Goal: Transaction & Acquisition: Purchase product/service

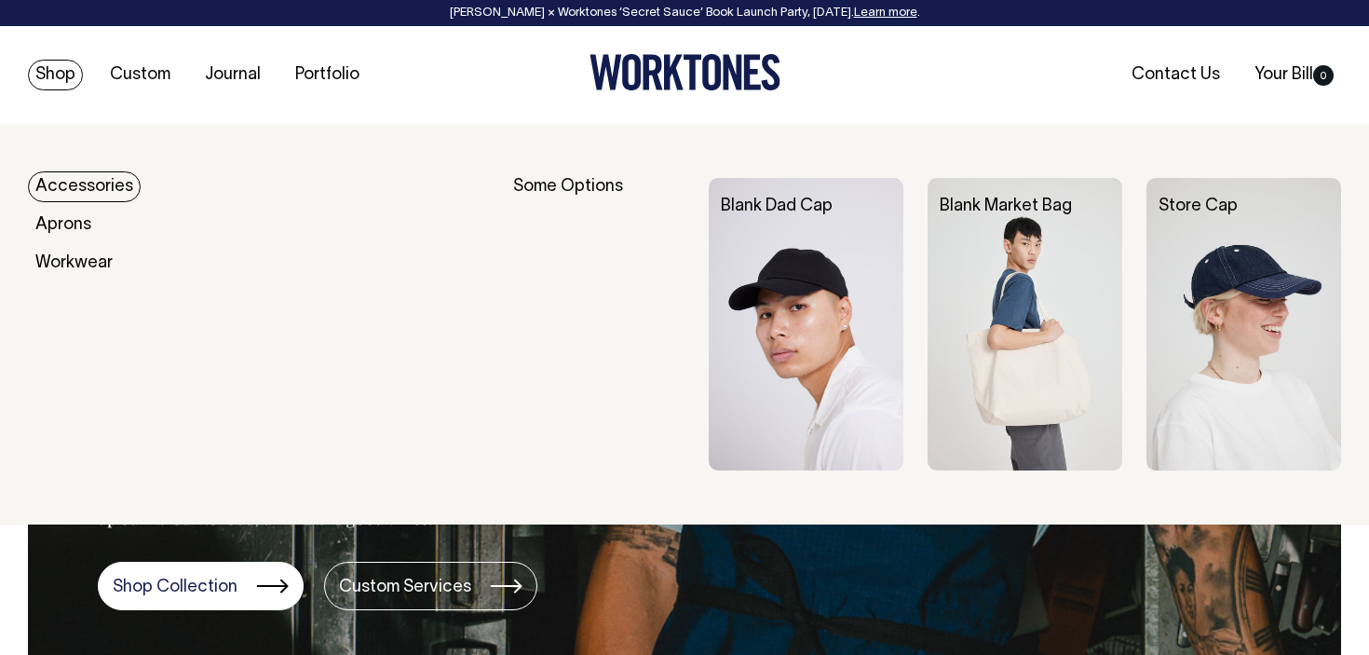
click at [62, 74] on link "Shop" at bounding box center [55, 75] width 55 height 31
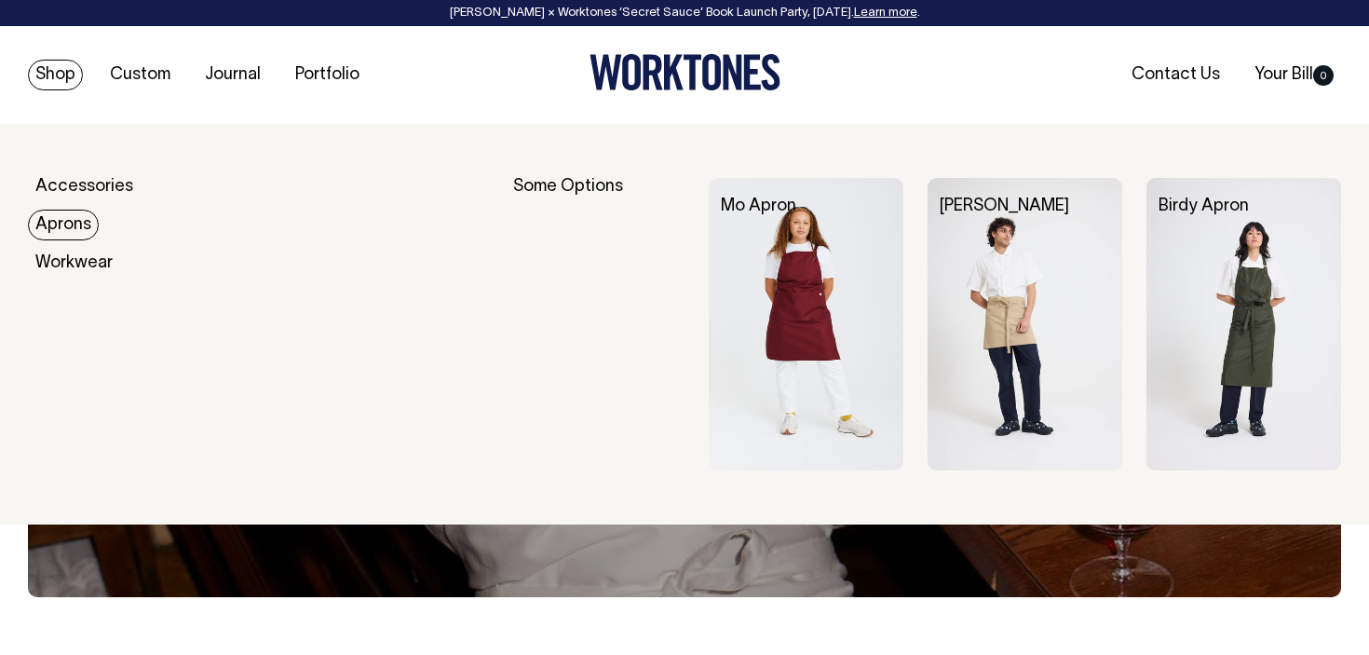
click at [76, 219] on link "Aprons" at bounding box center [63, 224] width 71 height 31
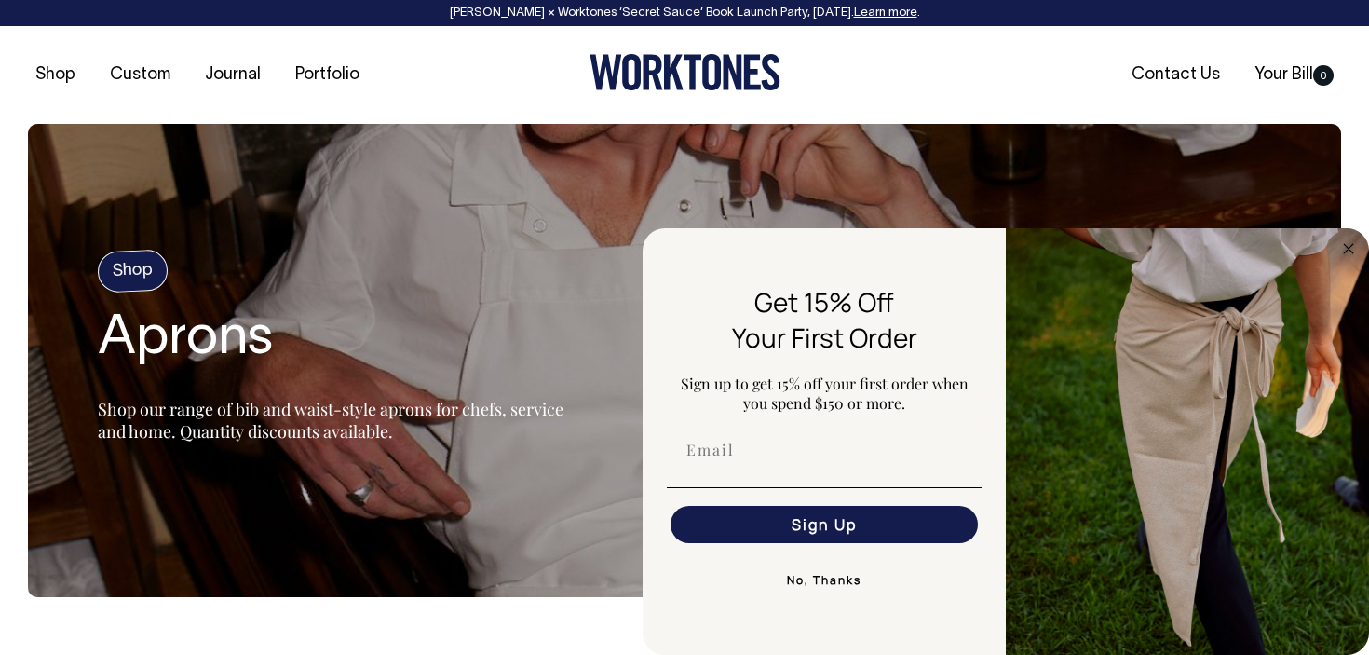
click at [835, 588] on button "No, Thanks" at bounding box center [824, 579] width 315 height 37
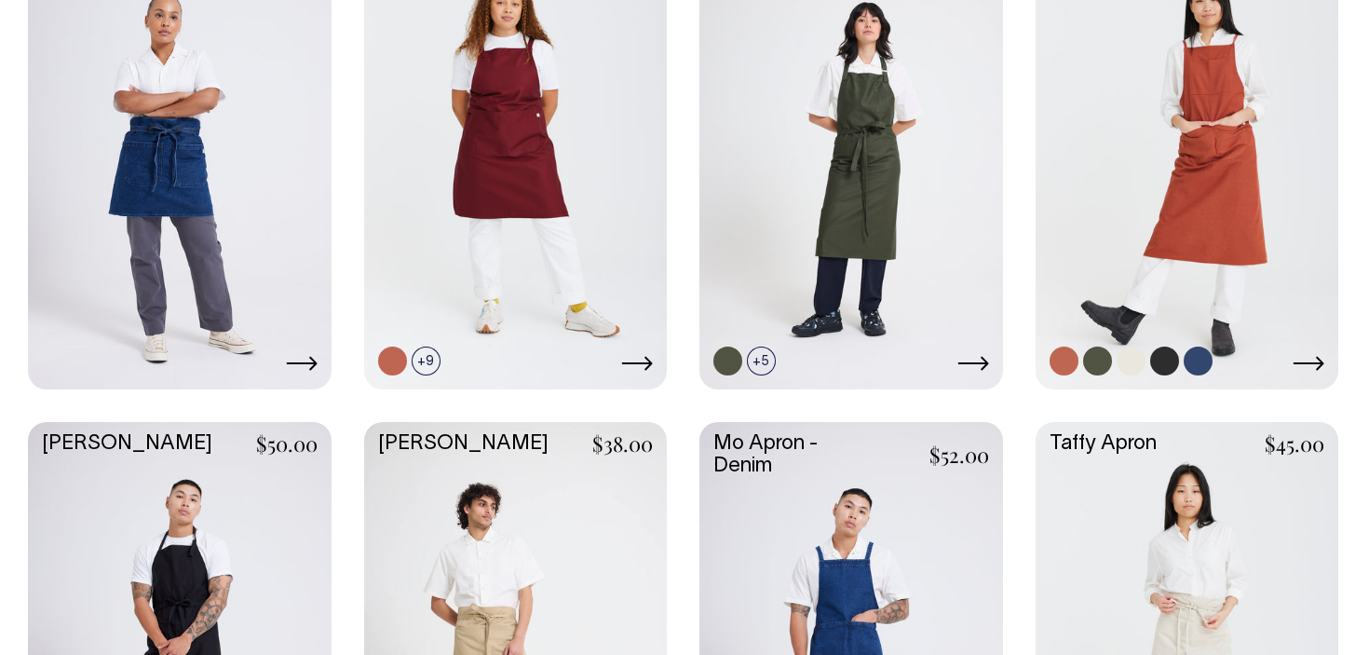
scroll to position [993, 0]
click at [1158, 351] on link at bounding box center [1164, 360] width 29 height 29
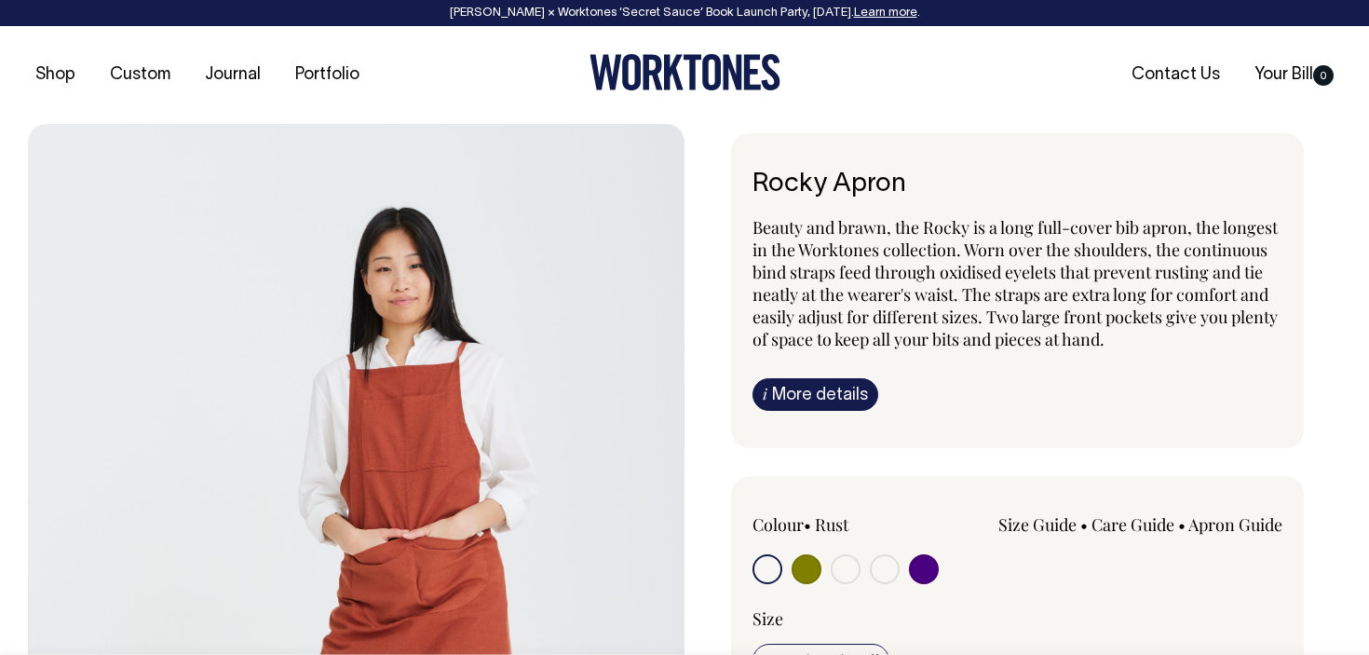
radio input "true"
select select "Charcoal"
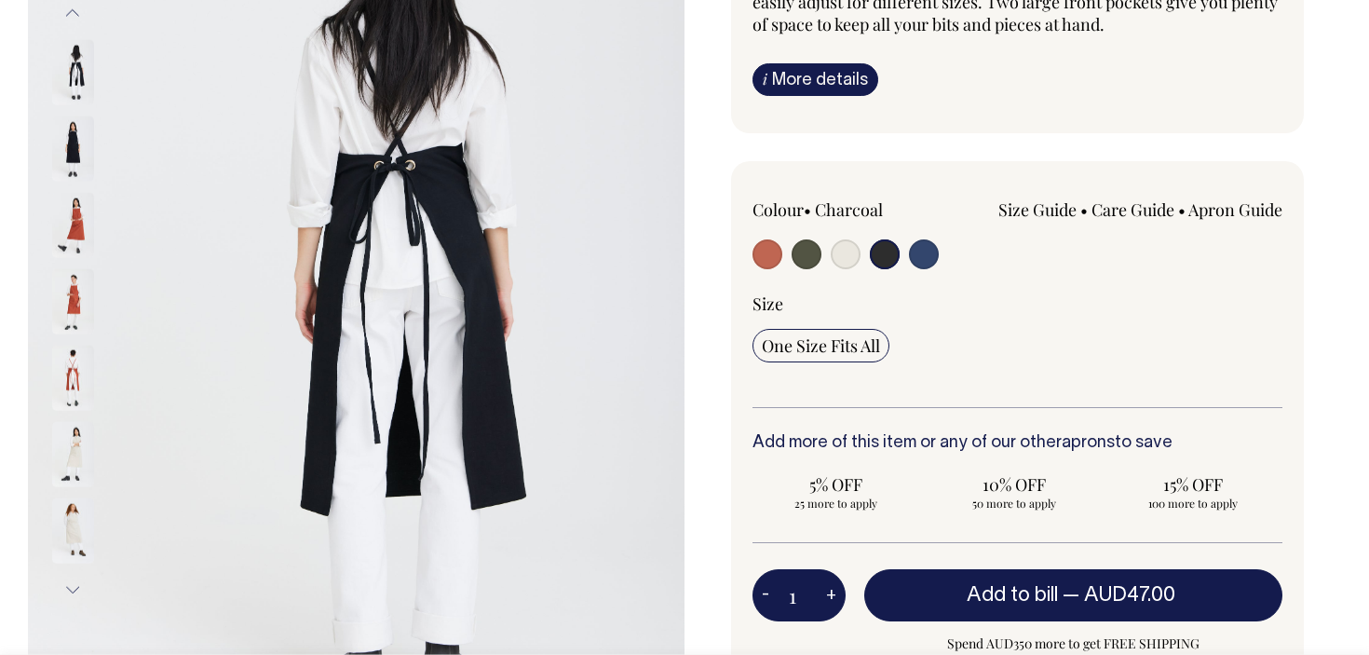
scroll to position [316, 0]
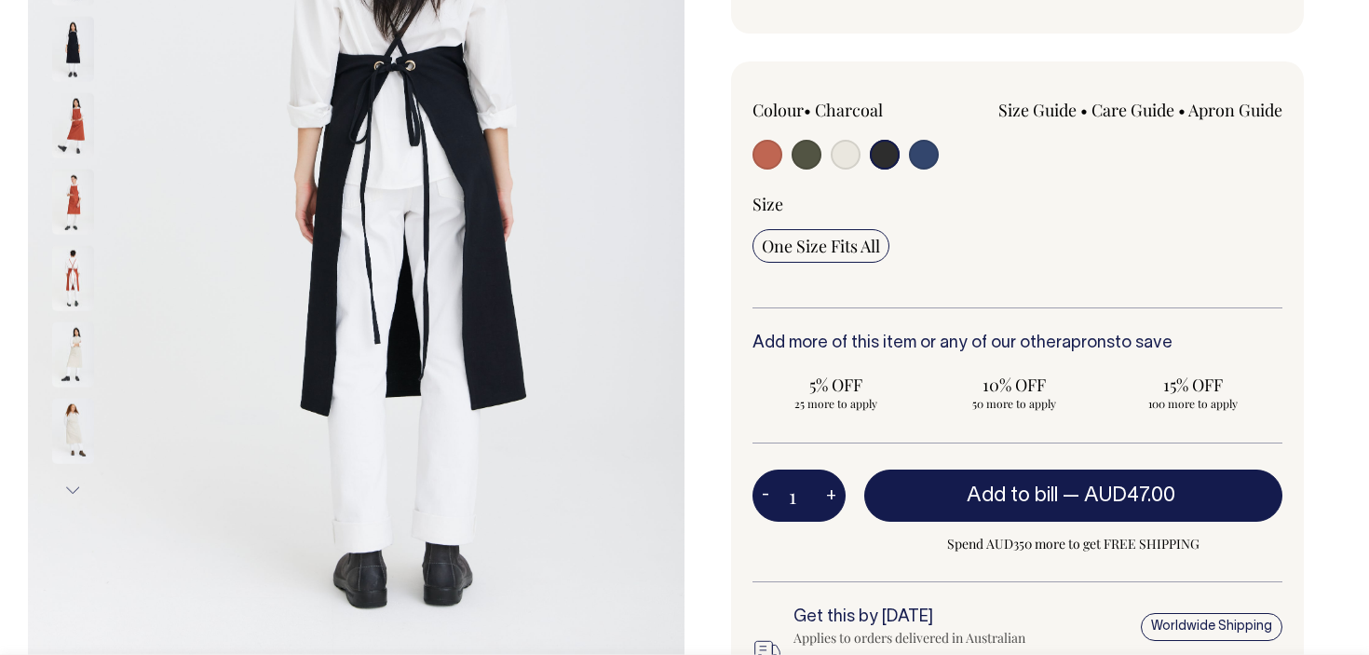
click at [835, 499] on button "+" at bounding box center [831, 495] width 29 height 37
type input "2"
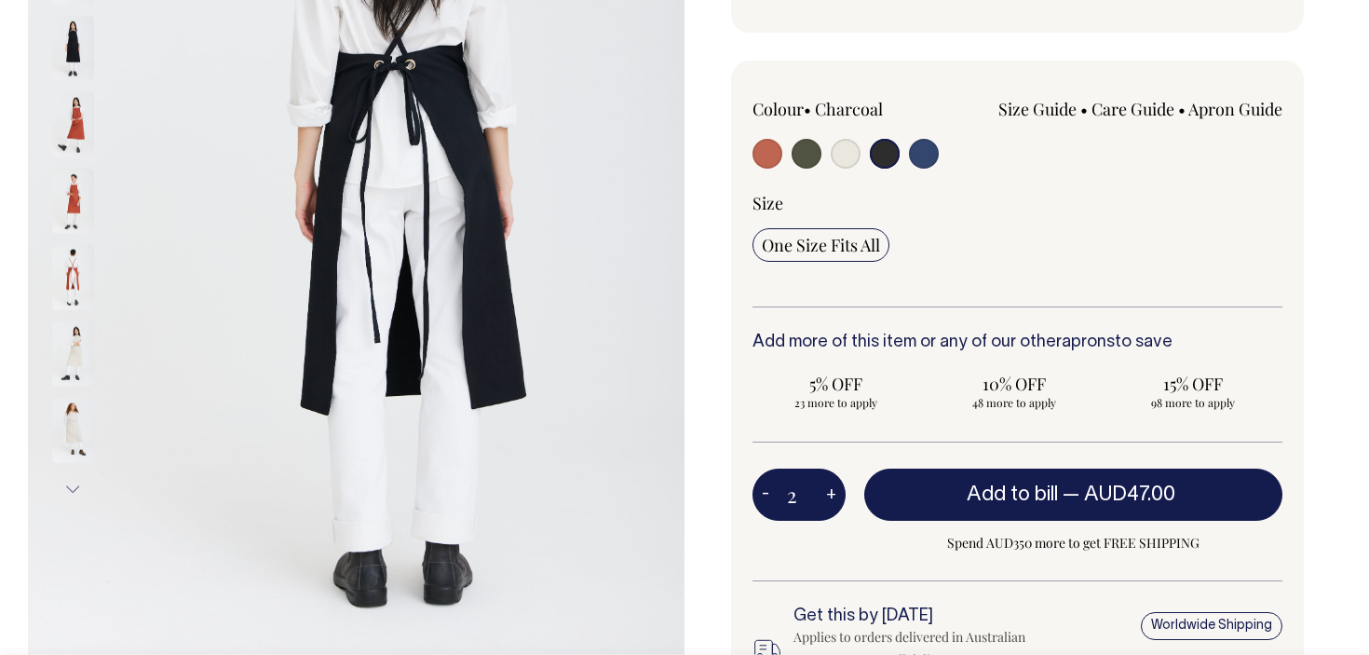
click at [835, 499] on button "+" at bounding box center [831, 494] width 29 height 37
type input "3"
click at [835, 499] on button "+" at bounding box center [831, 494] width 29 height 37
type input "4"
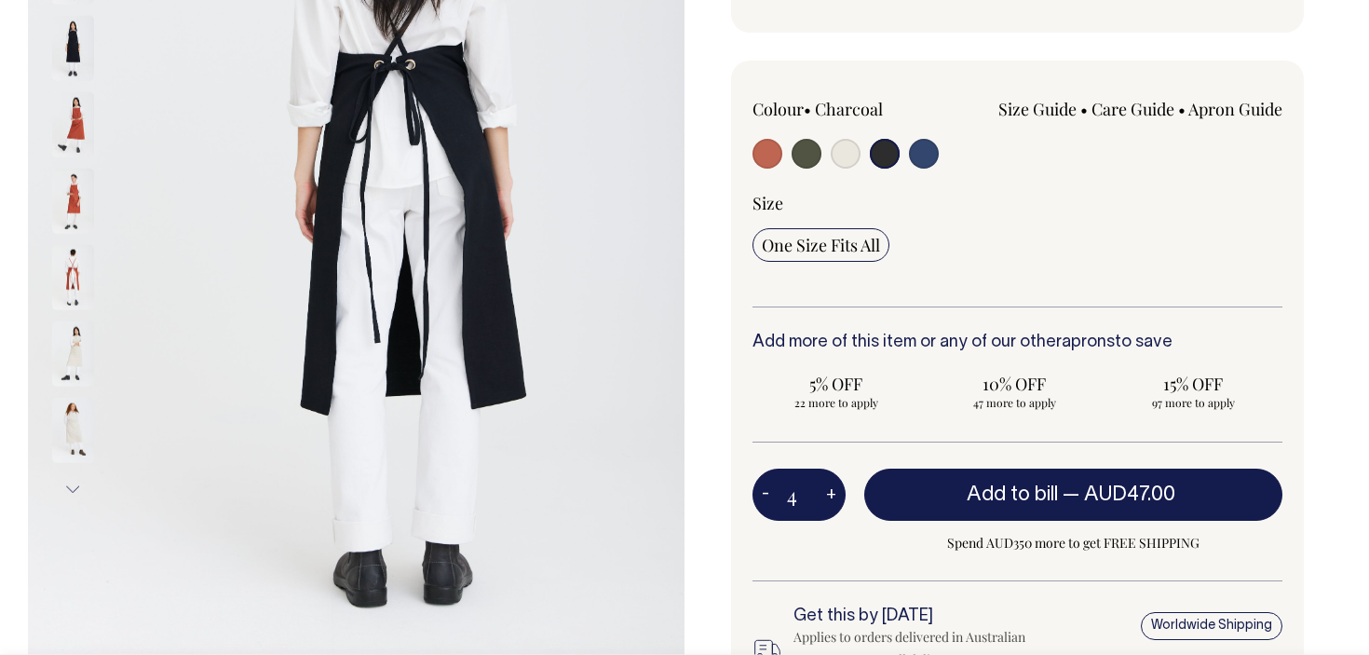
type input "4"
click at [835, 499] on button "+" at bounding box center [831, 494] width 29 height 37
type input "5"
click at [835, 499] on button "+" at bounding box center [831, 494] width 29 height 37
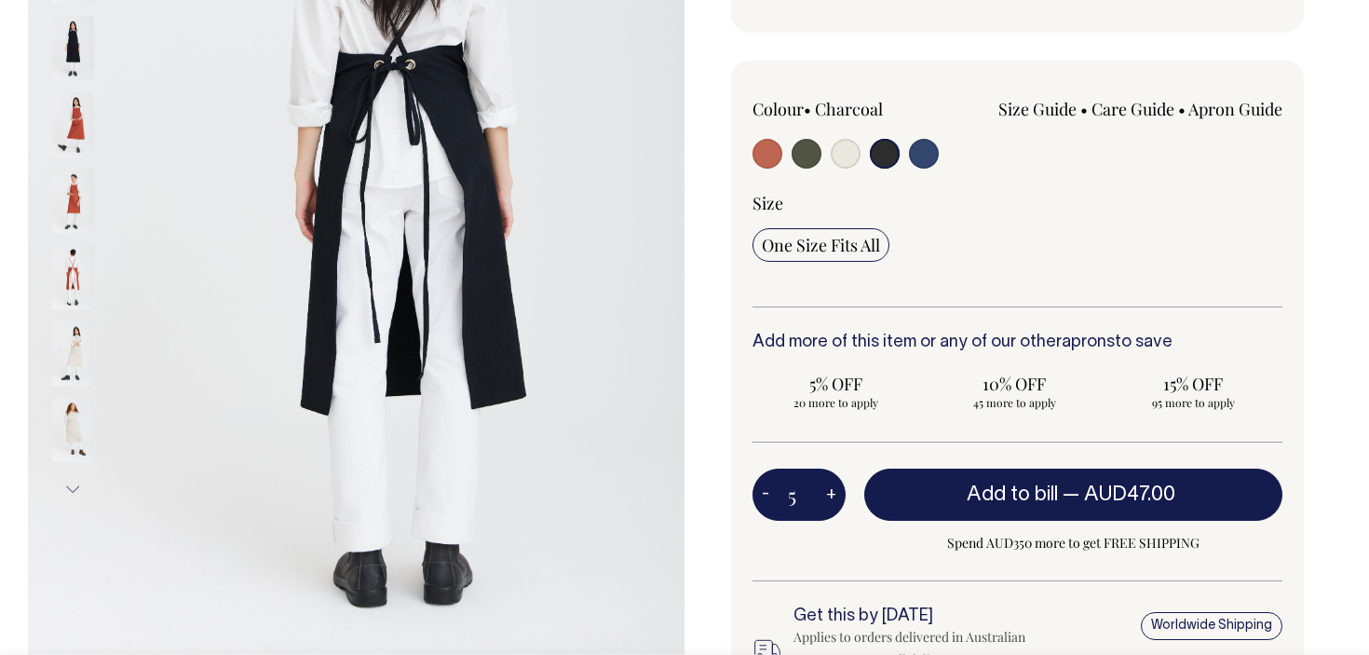
type input "6"
click at [835, 499] on button "+" at bounding box center [831, 494] width 29 height 37
type input "7"
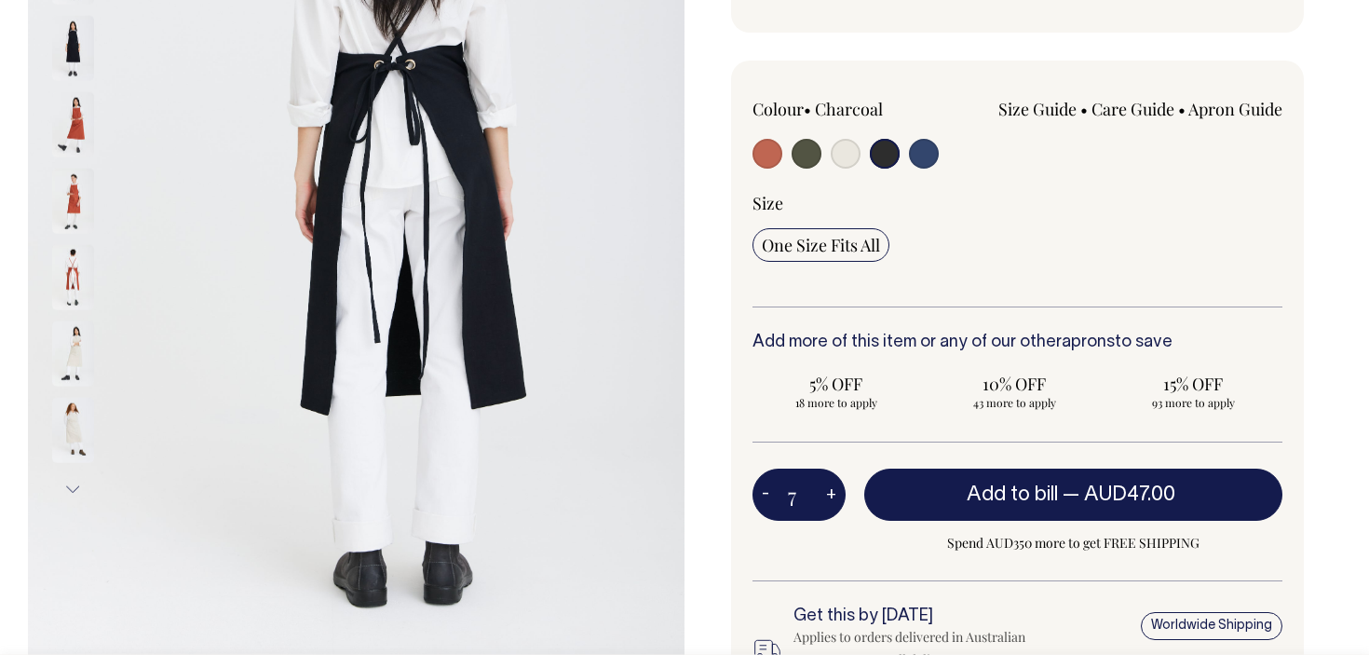
click at [835, 499] on button "+" at bounding box center [831, 494] width 29 height 37
type input "8"
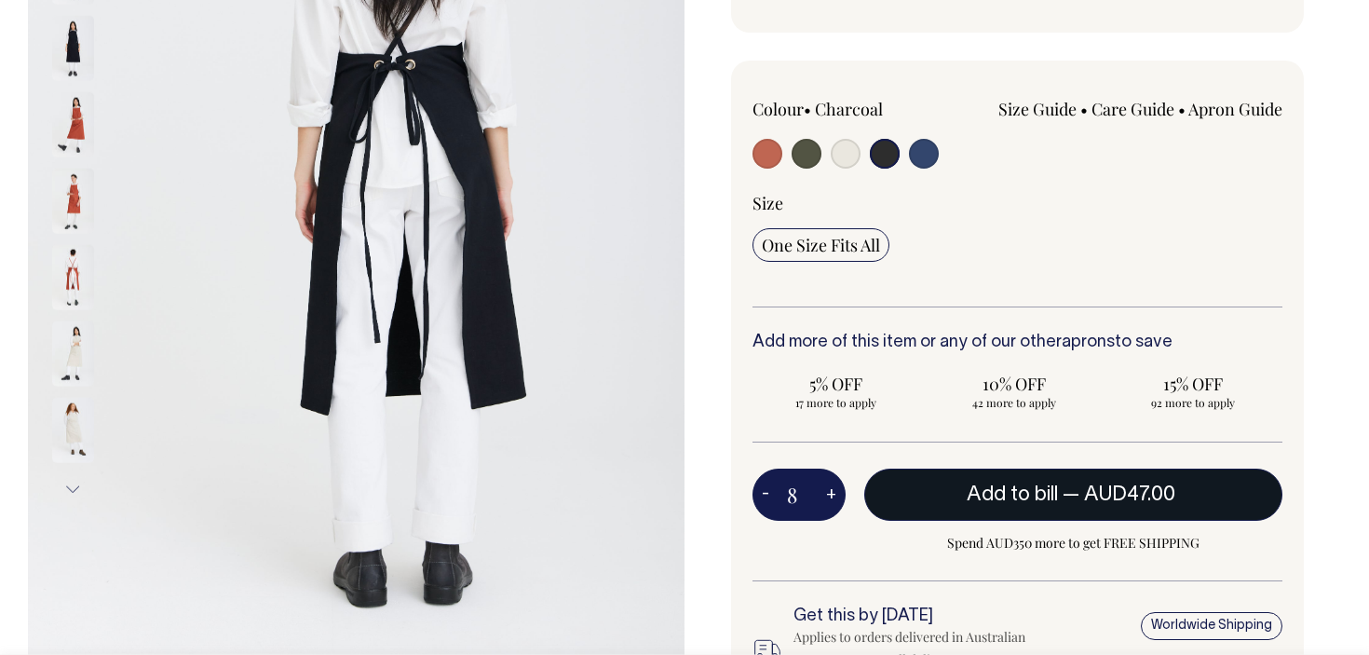
click at [952, 500] on button "Add to bill — AUD47.00" at bounding box center [1073, 494] width 418 height 52
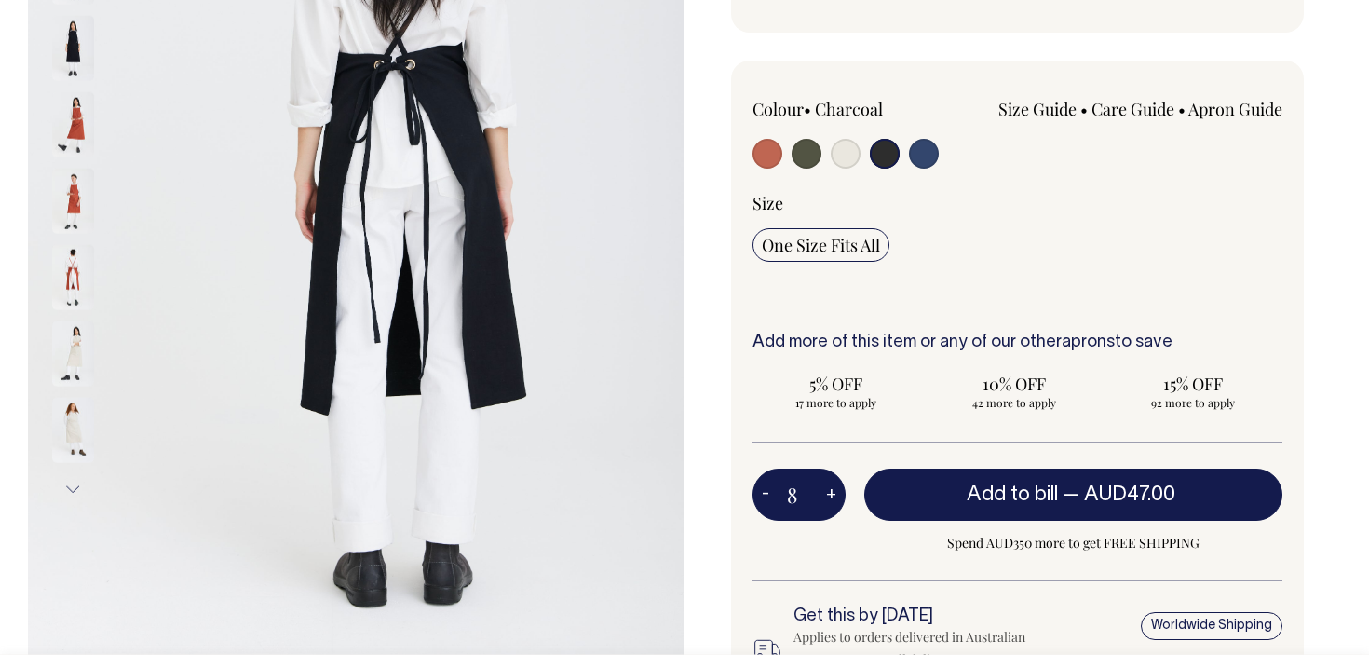
type input "1"
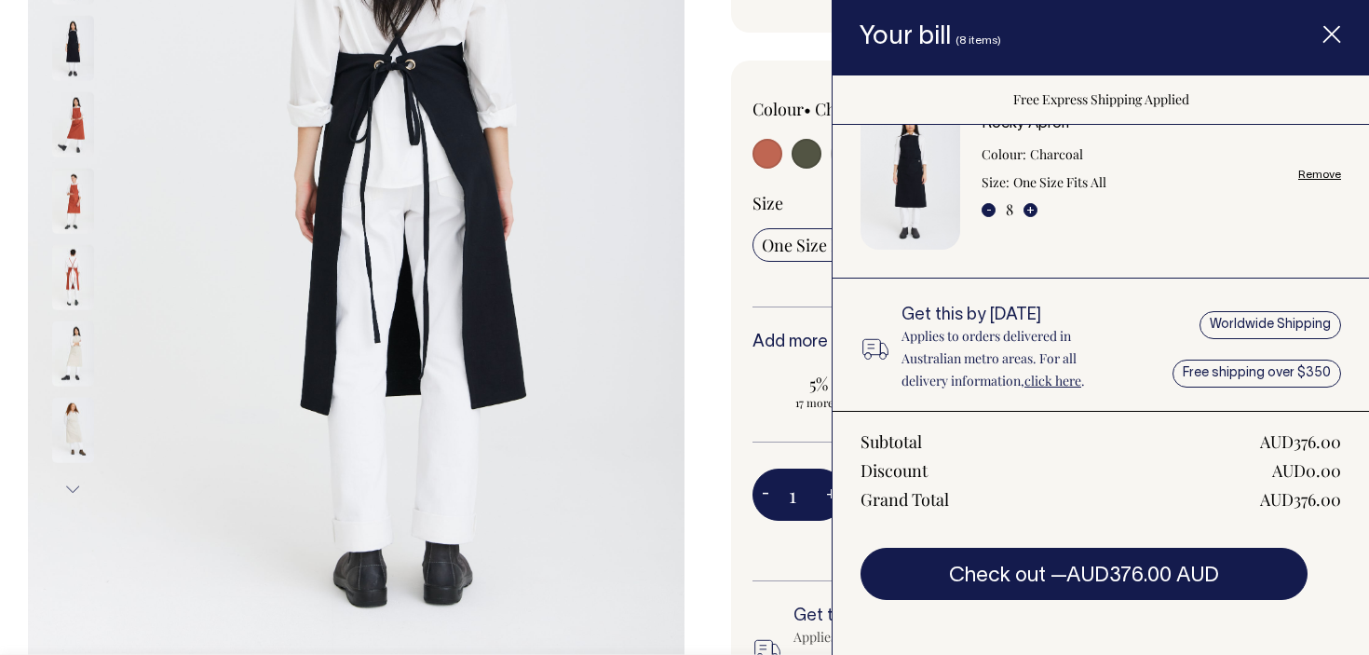
scroll to position [55, 0]
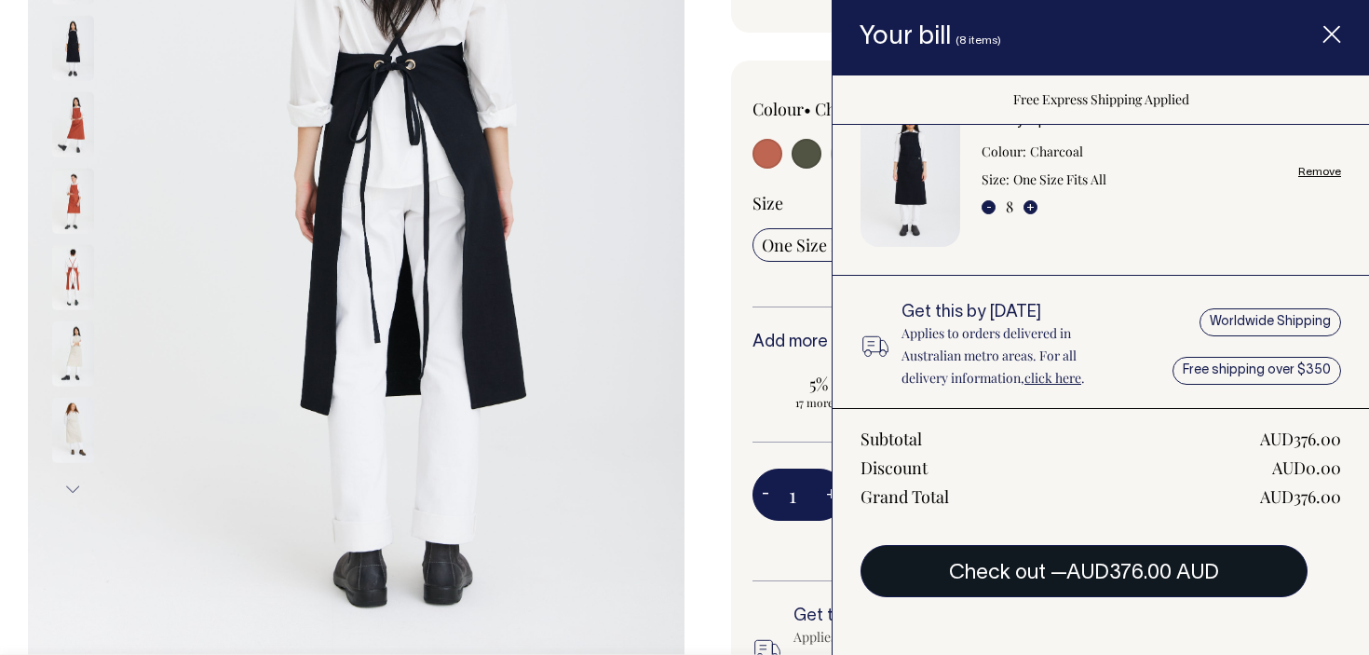
click at [1087, 576] on span "AUD376.00 AUD" at bounding box center [1142, 572] width 153 height 19
